Goal: Find specific page/section: Find specific page/section

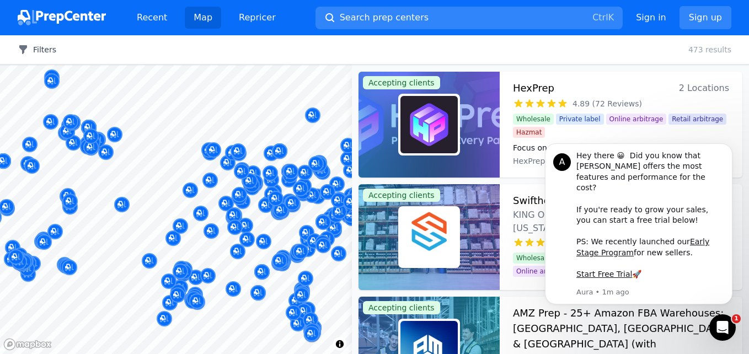
click at [36, 49] on button "Filters" at bounding box center [37, 49] width 39 height 11
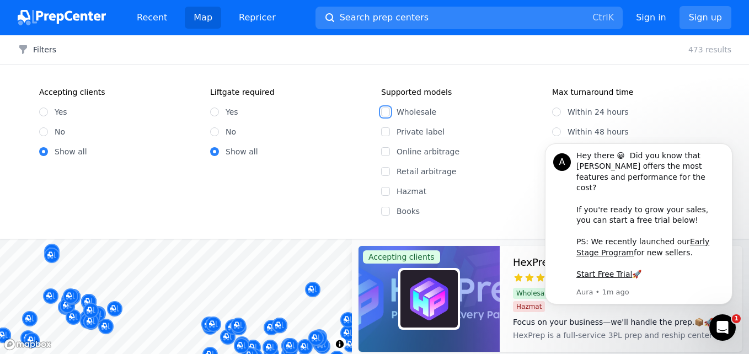
click at [386, 112] on input "Wholesale" at bounding box center [385, 112] width 9 height 9
checkbox input "true"
click at [558, 111] on input "Within 24 hours" at bounding box center [556, 112] width 9 height 9
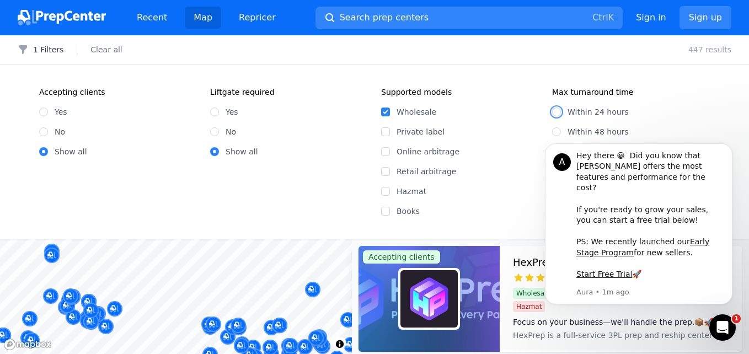
radio input "true"
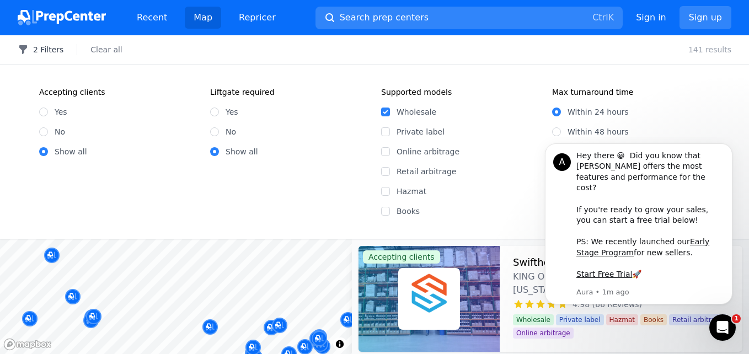
click at [51, 50] on button "2 Filters" at bounding box center [41, 49] width 46 height 11
